Goal: Task Accomplishment & Management: Use online tool/utility

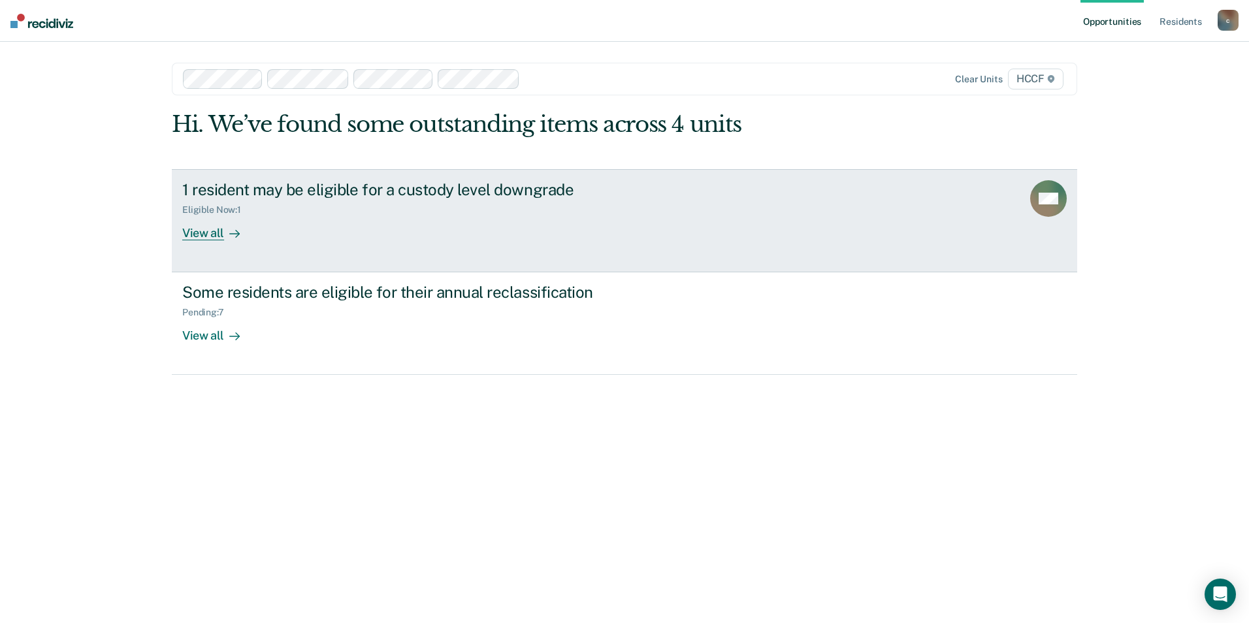
click at [214, 240] on div "View all" at bounding box center [218, 227] width 73 height 25
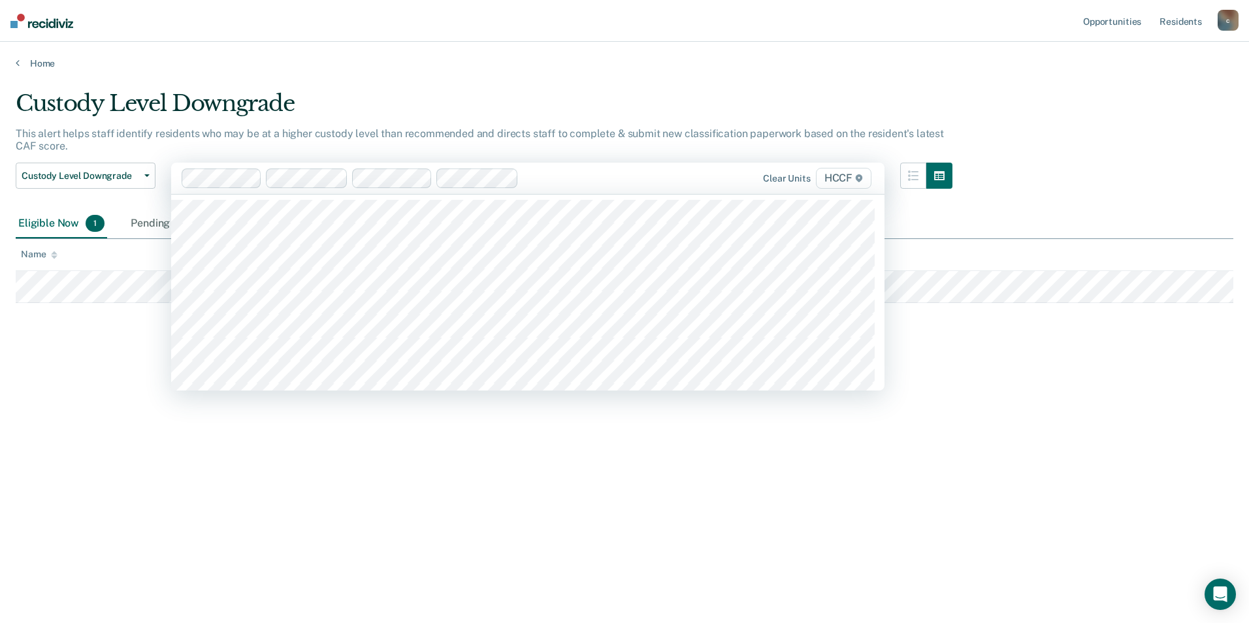
click at [63, 217] on div "Eligible Now 1" at bounding box center [61, 224] width 91 height 29
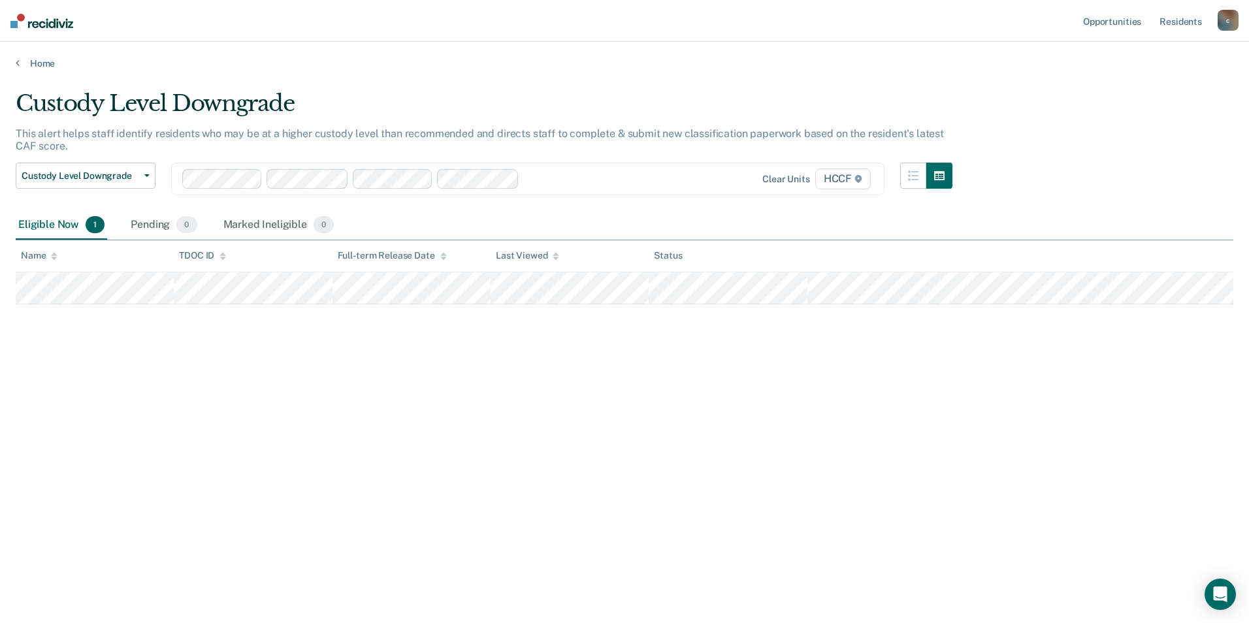
click at [63, 225] on div "Eligible Now 1" at bounding box center [61, 225] width 91 height 29
click at [228, 232] on div "Marked Ineligible 0" at bounding box center [279, 225] width 116 height 29
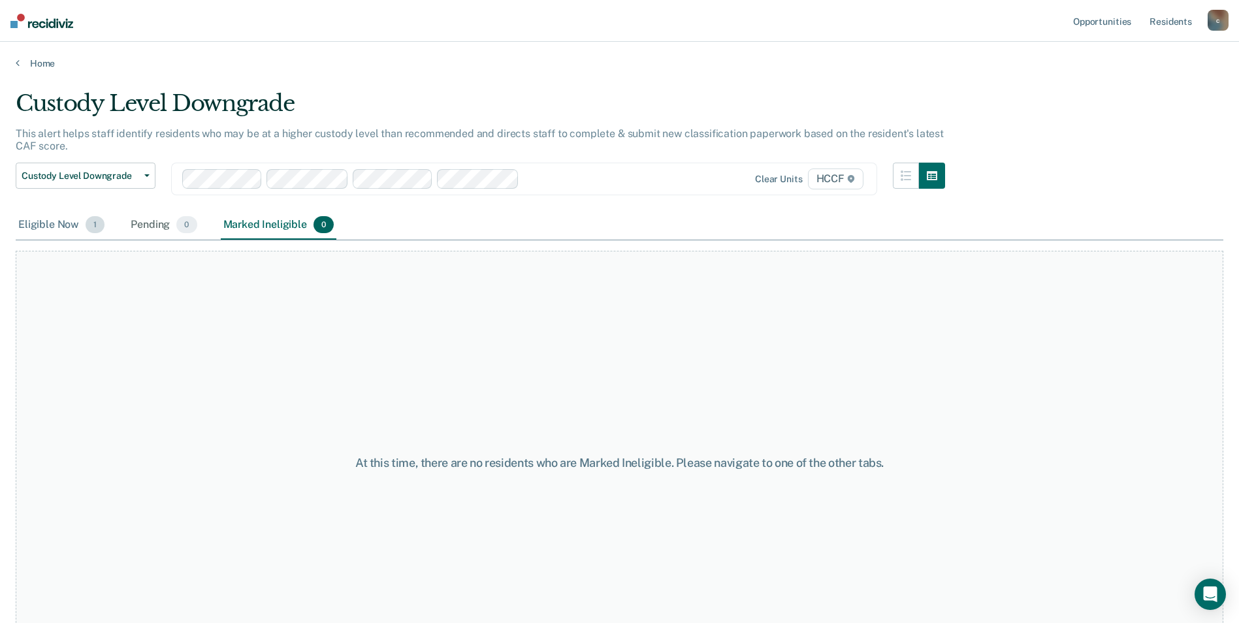
click at [72, 221] on div "Eligible Now 1" at bounding box center [61, 225] width 91 height 29
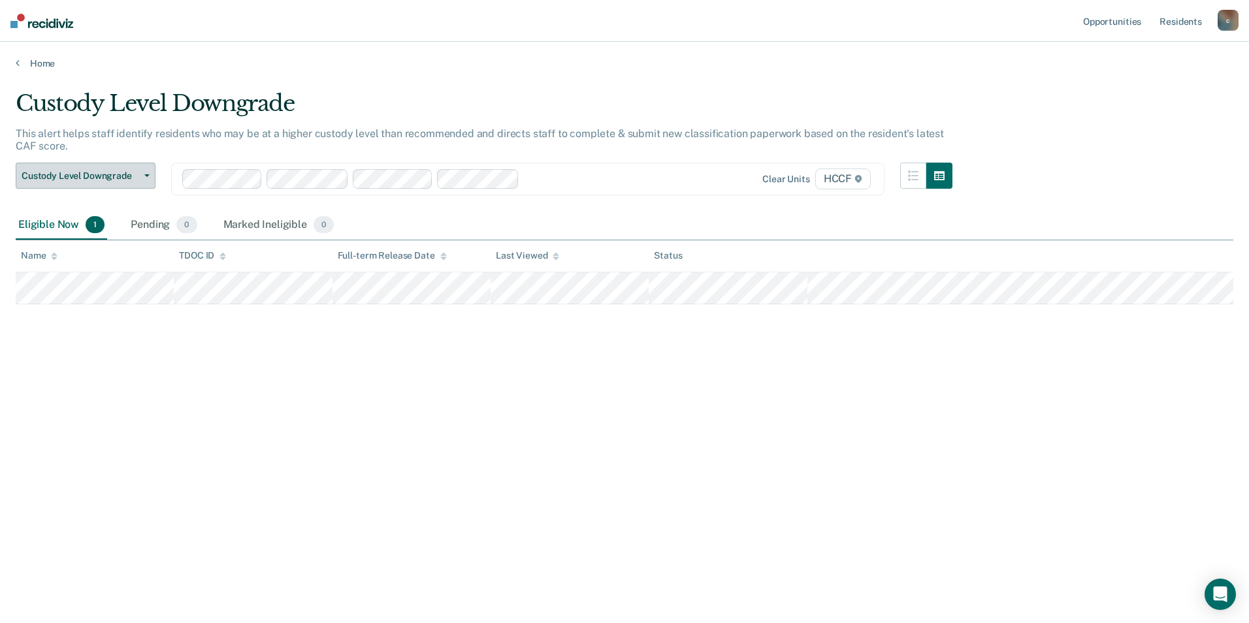
click at [145, 175] on span "button" at bounding box center [144, 175] width 10 height 3
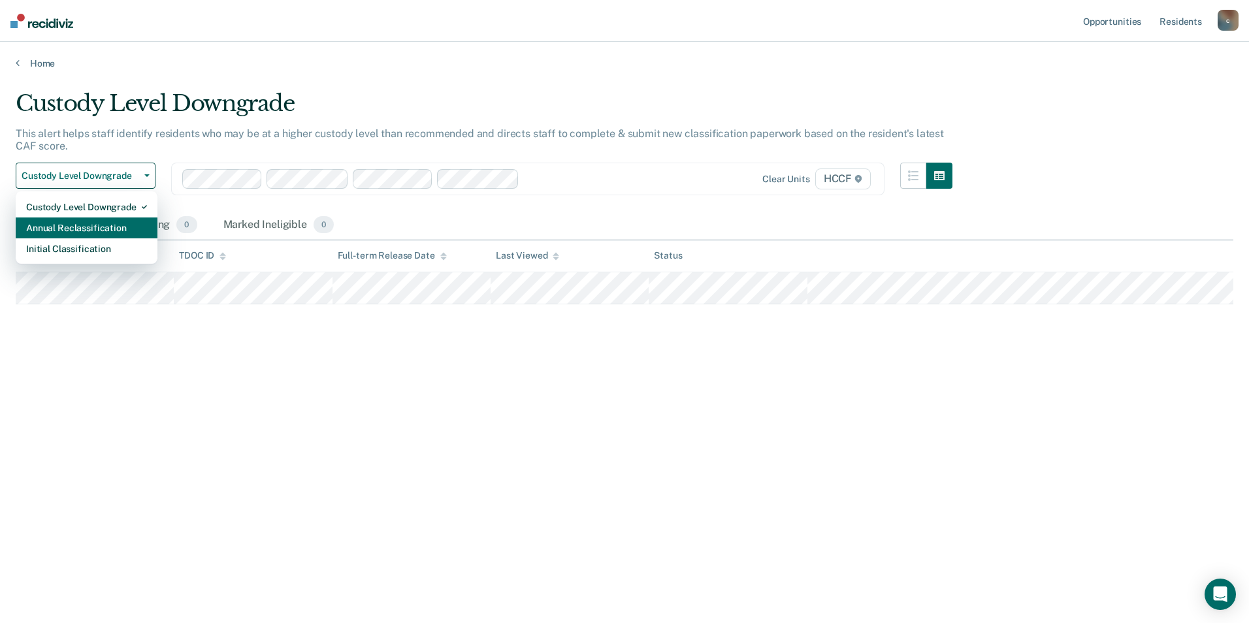
click at [123, 229] on div "Annual Reclassification" at bounding box center [86, 227] width 121 height 21
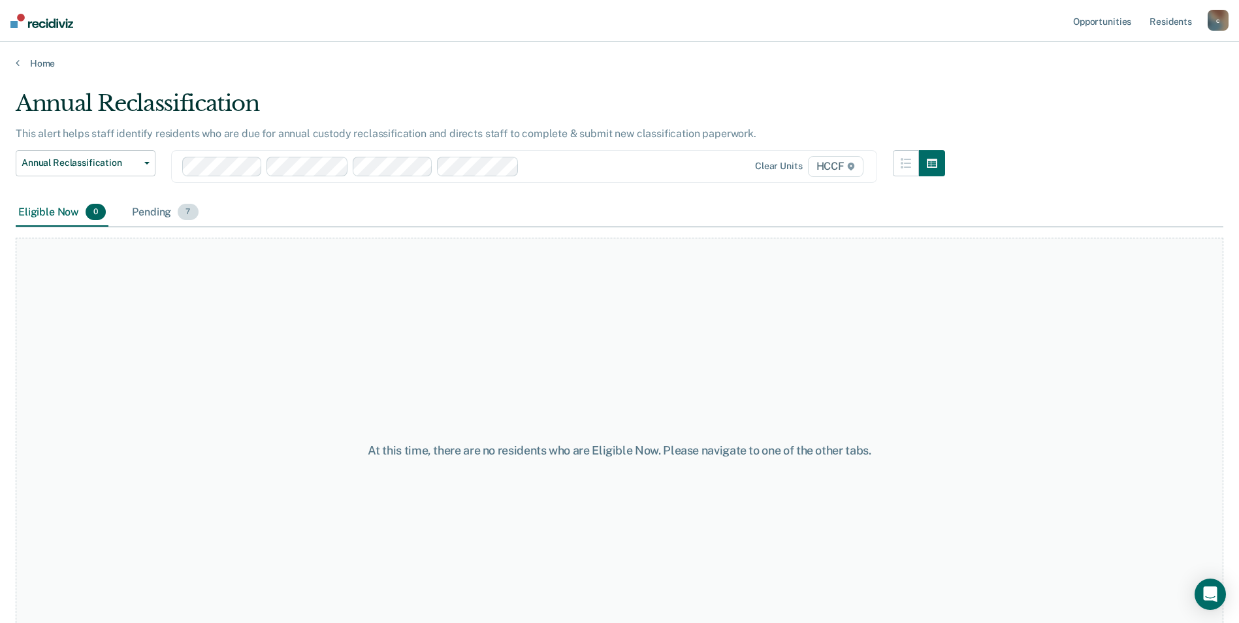
click at [170, 216] on div "Pending 7" at bounding box center [164, 213] width 71 height 29
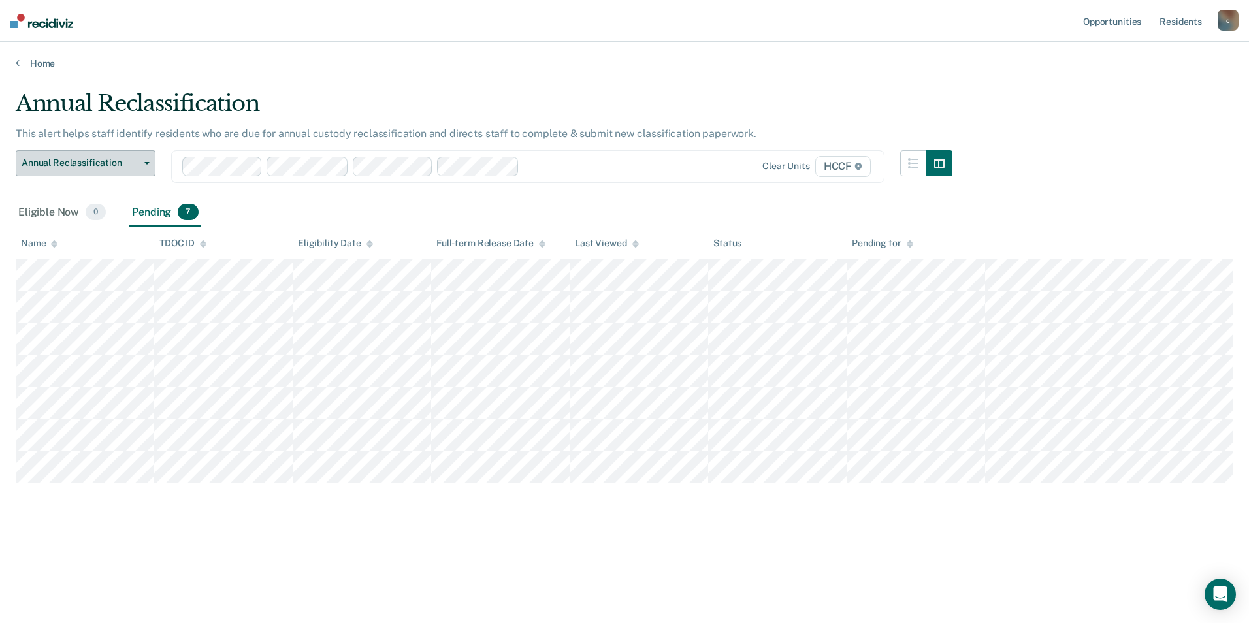
click at [151, 161] on button "Annual Reclassification" at bounding box center [86, 163] width 140 height 26
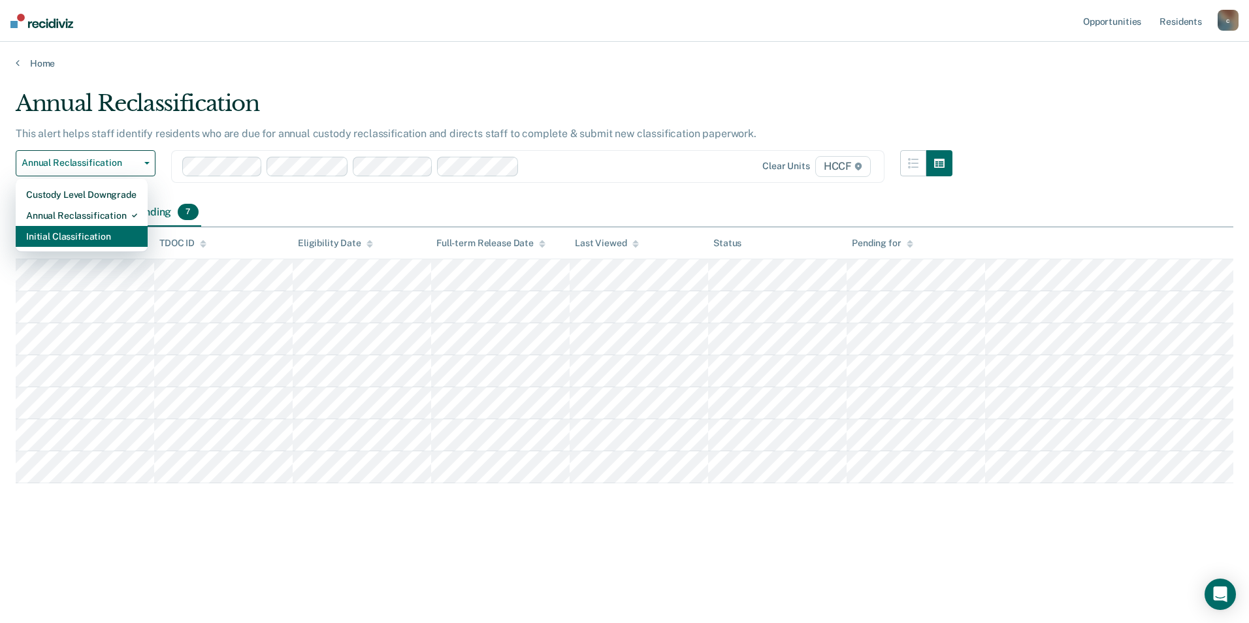
click at [107, 231] on div "Initial Classification" at bounding box center [81, 236] width 111 height 21
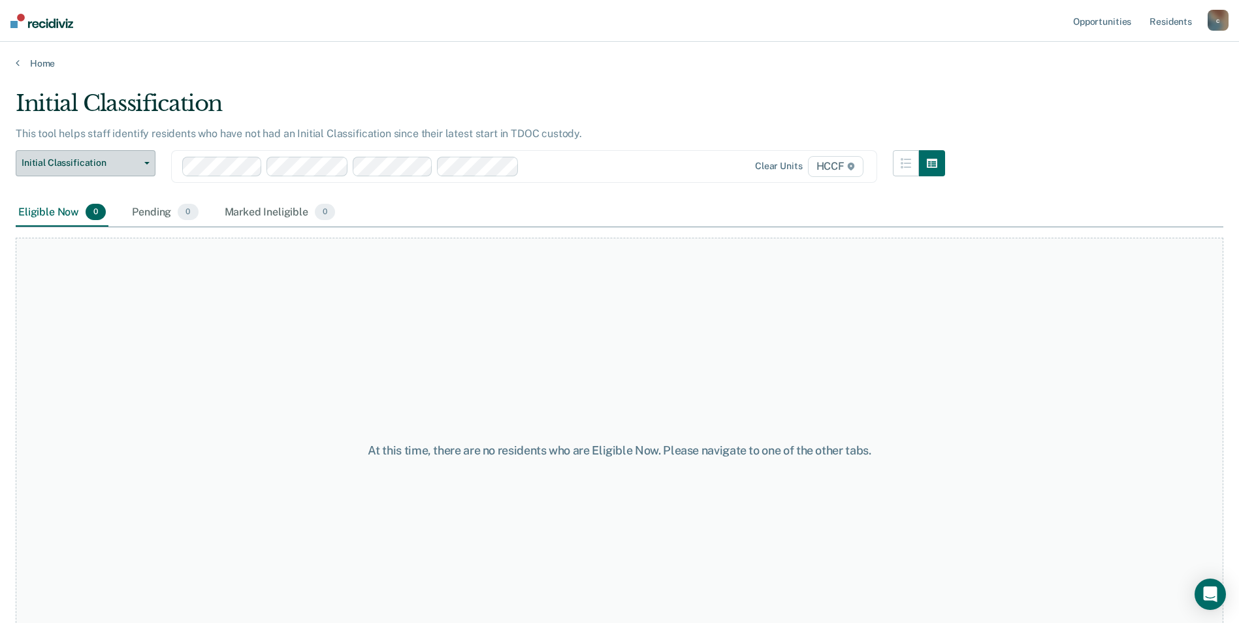
click at [150, 164] on button "Initial Classification" at bounding box center [86, 163] width 140 height 26
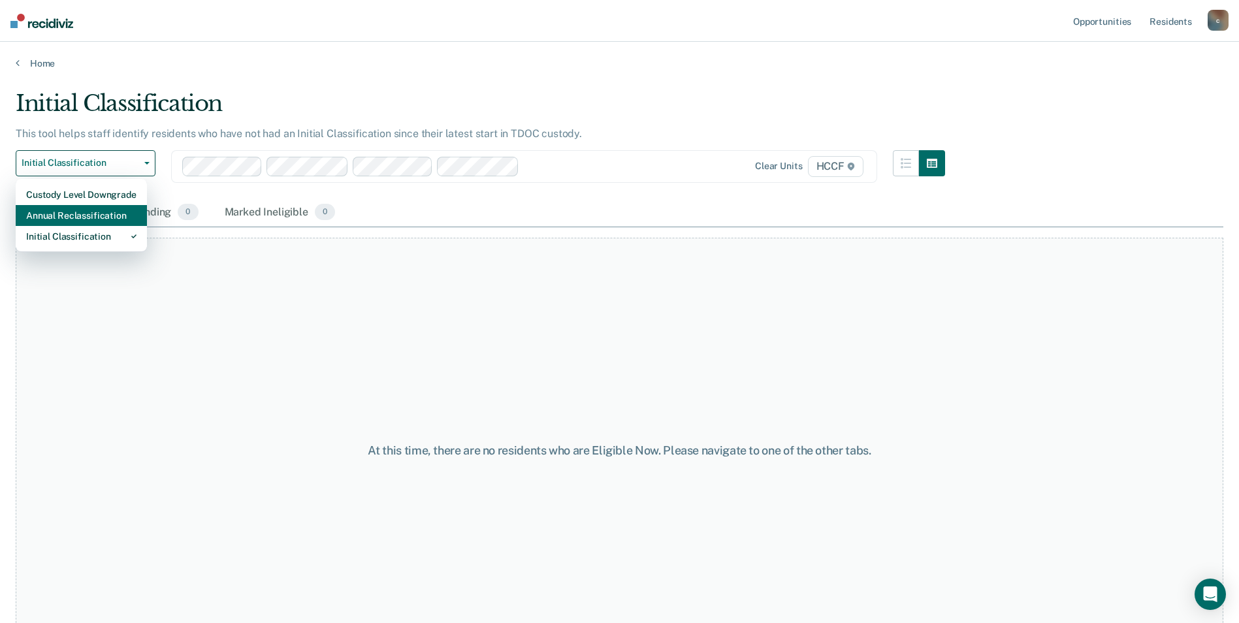
click at [121, 210] on div "Annual Reclassification" at bounding box center [81, 215] width 110 height 21
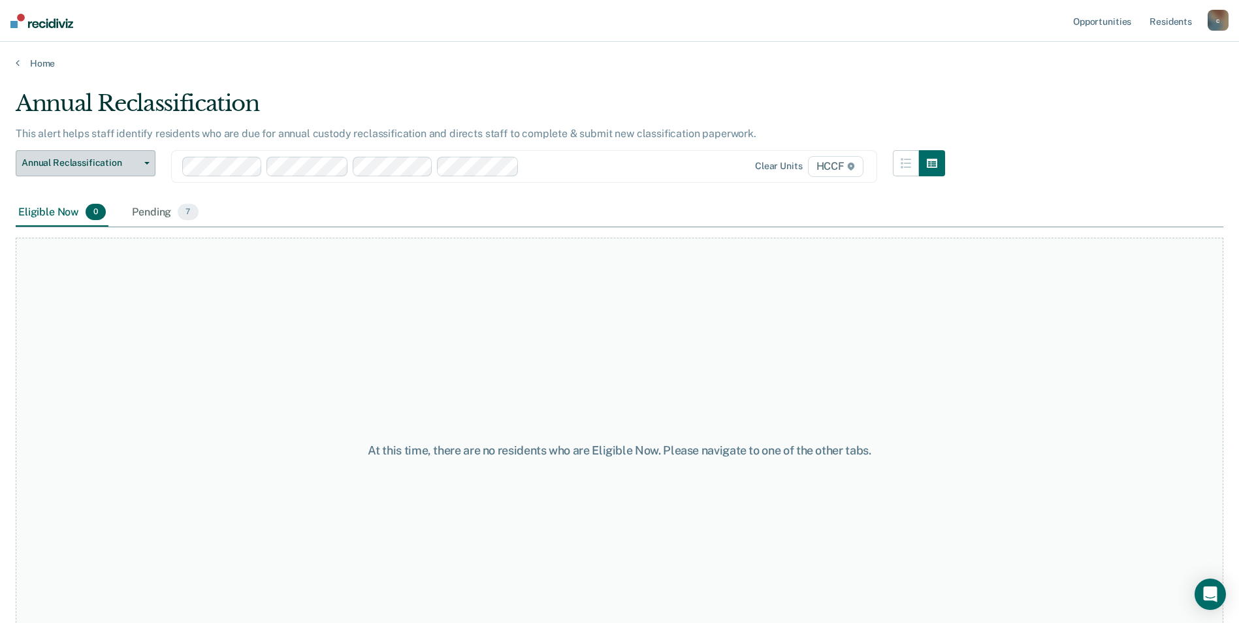
click at [145, 167] on button "Annual Reclassification" at bounding box center [86, 163] width 140 height 26
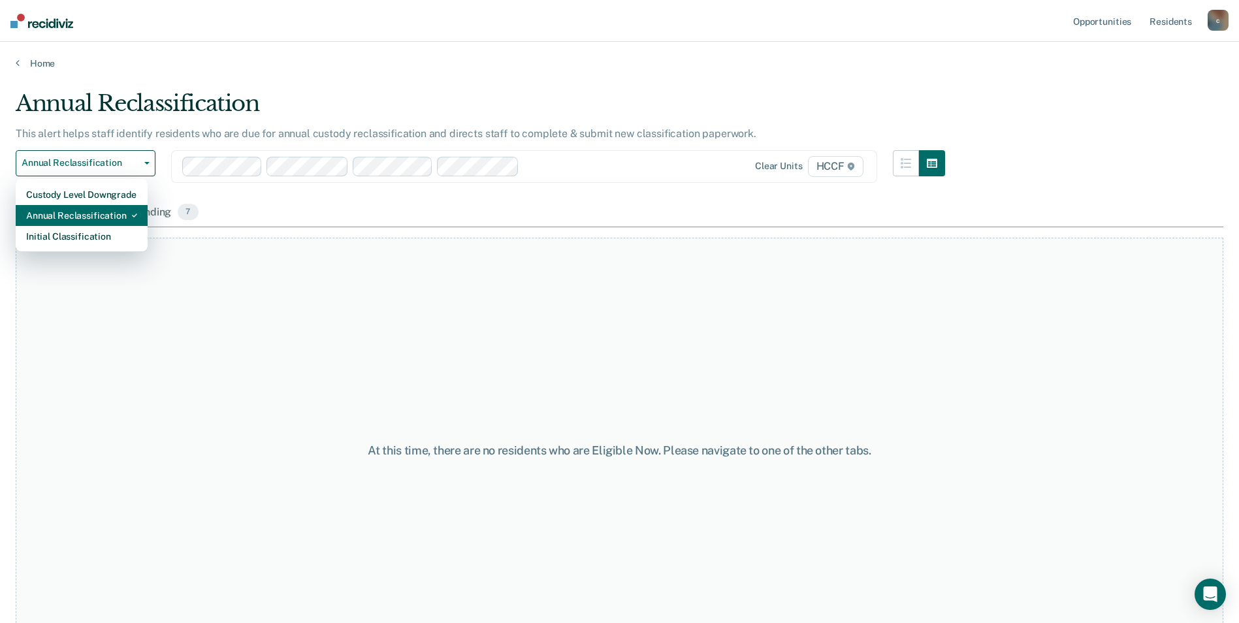
click at [125, 215] on div "Annual Reclassification" at bounding box center [81, 215] width 111 height 21
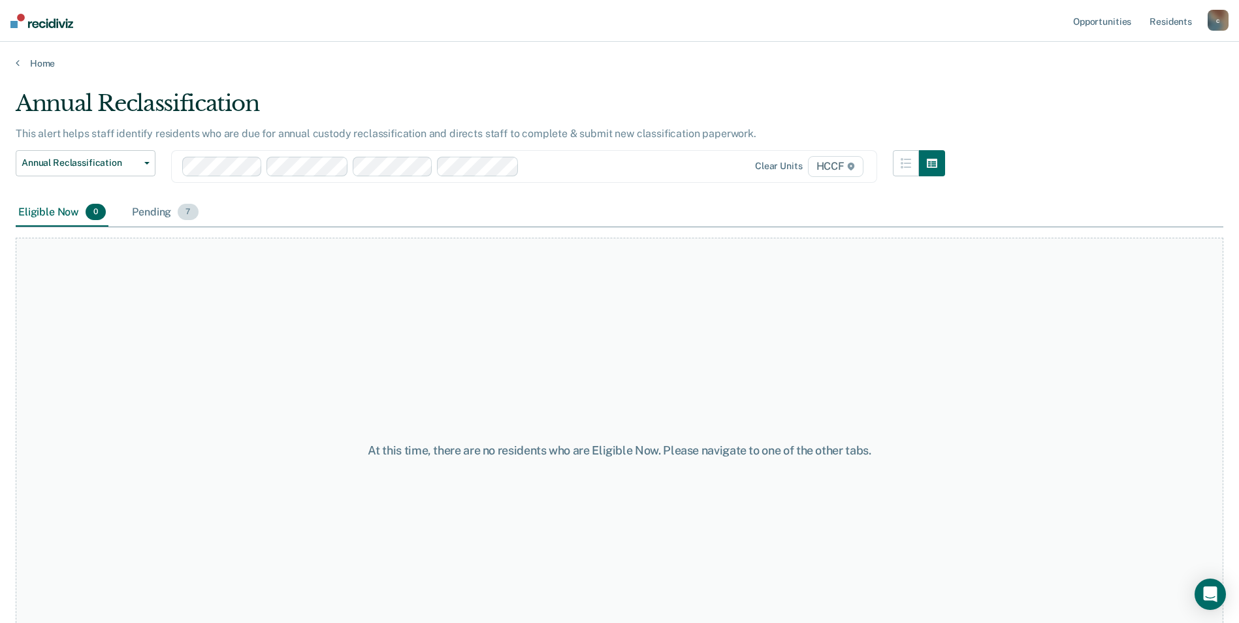
click at [185, 210] on span "7" at bounding box center [188, 212] width 20 height 17
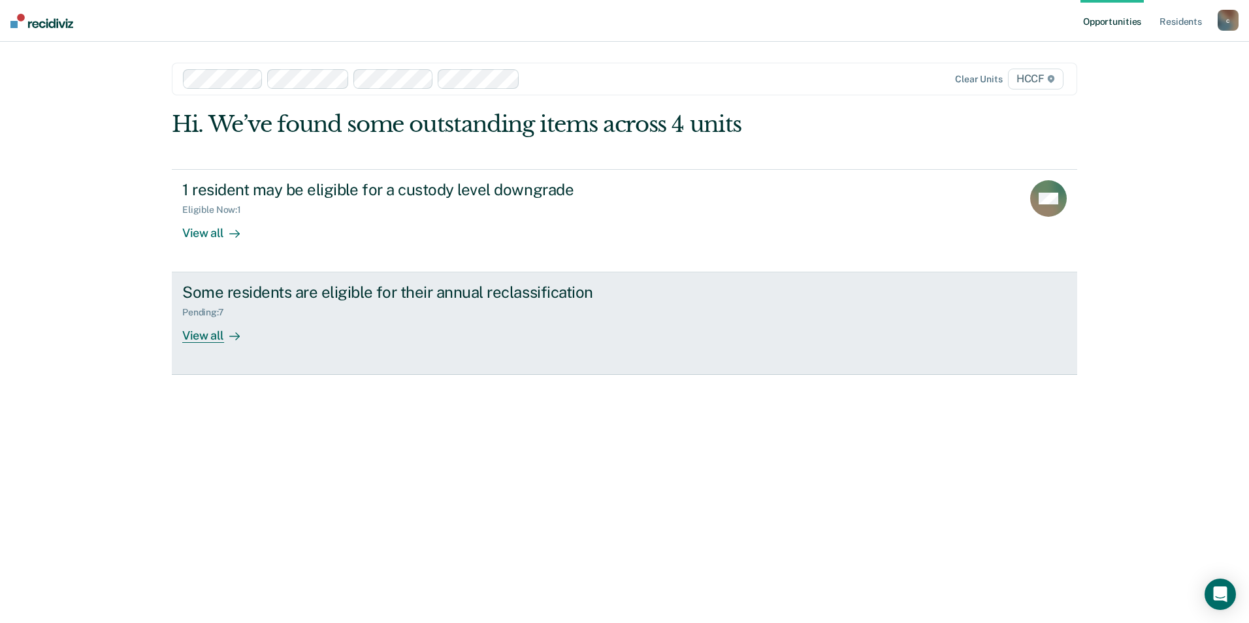
click at [219, 333] on div "View all" at bounding box center [218, 330] width 73 height 25
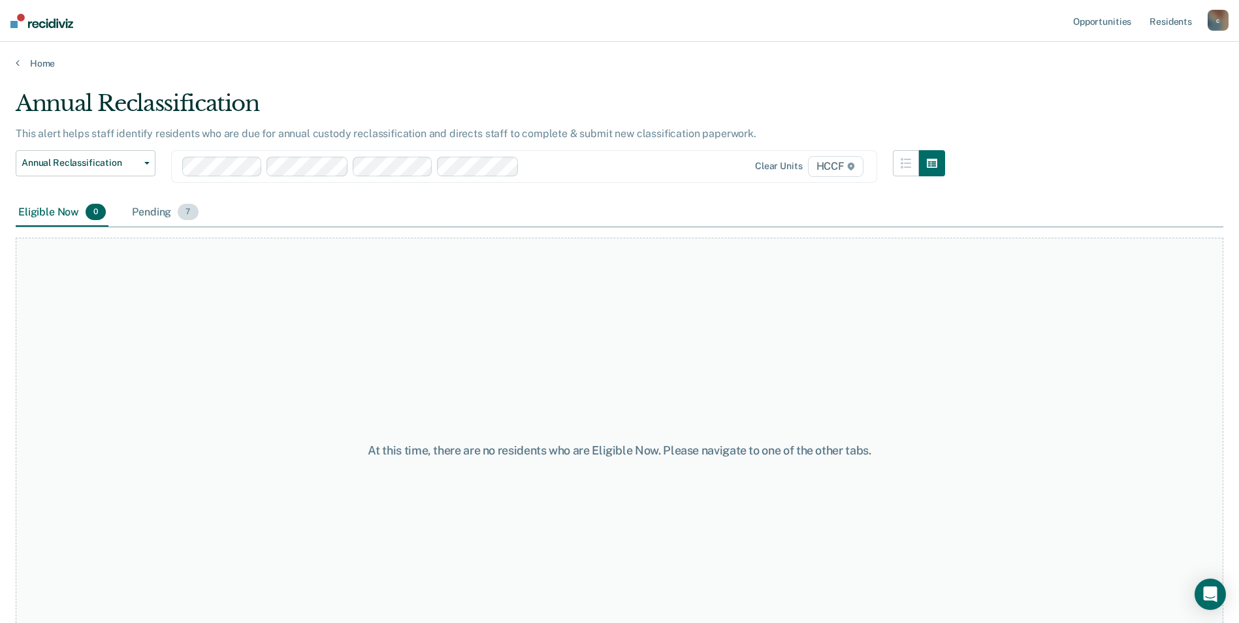
click at [178, 213] on span "7" at bounding box center [188, 212] width 20 height 17
